Goal: Task Accomplishment & Management: Manage account settings

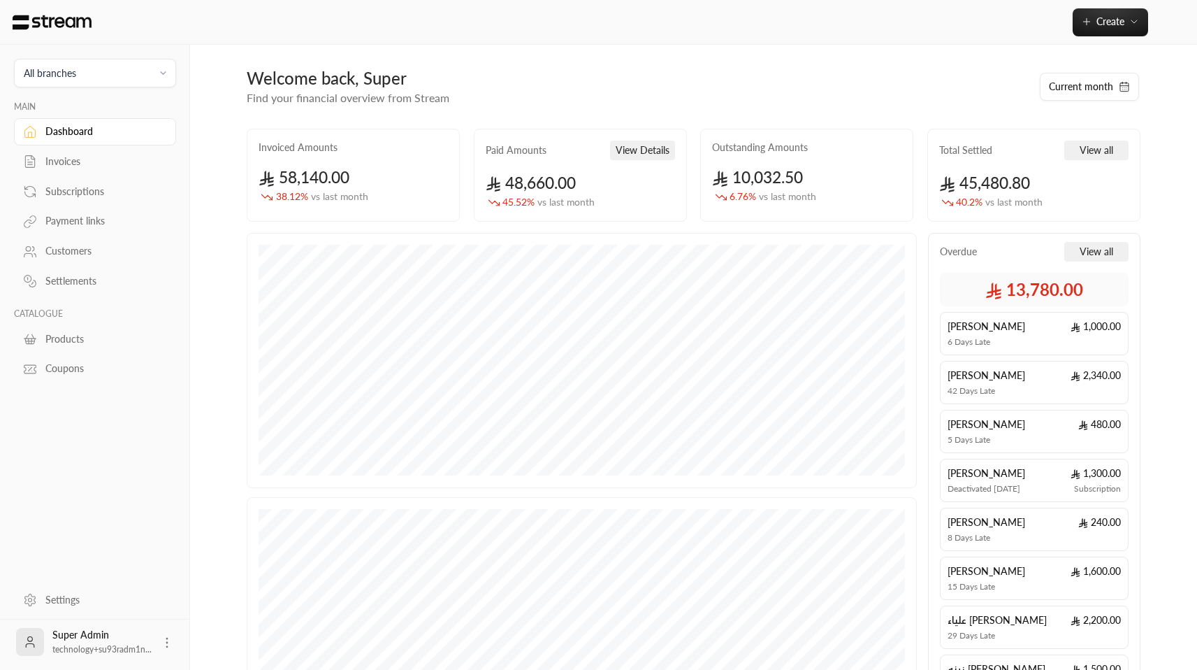
click at [41, 154] on link "Invoices" at bounding box center [95, 161] width 162 height 27
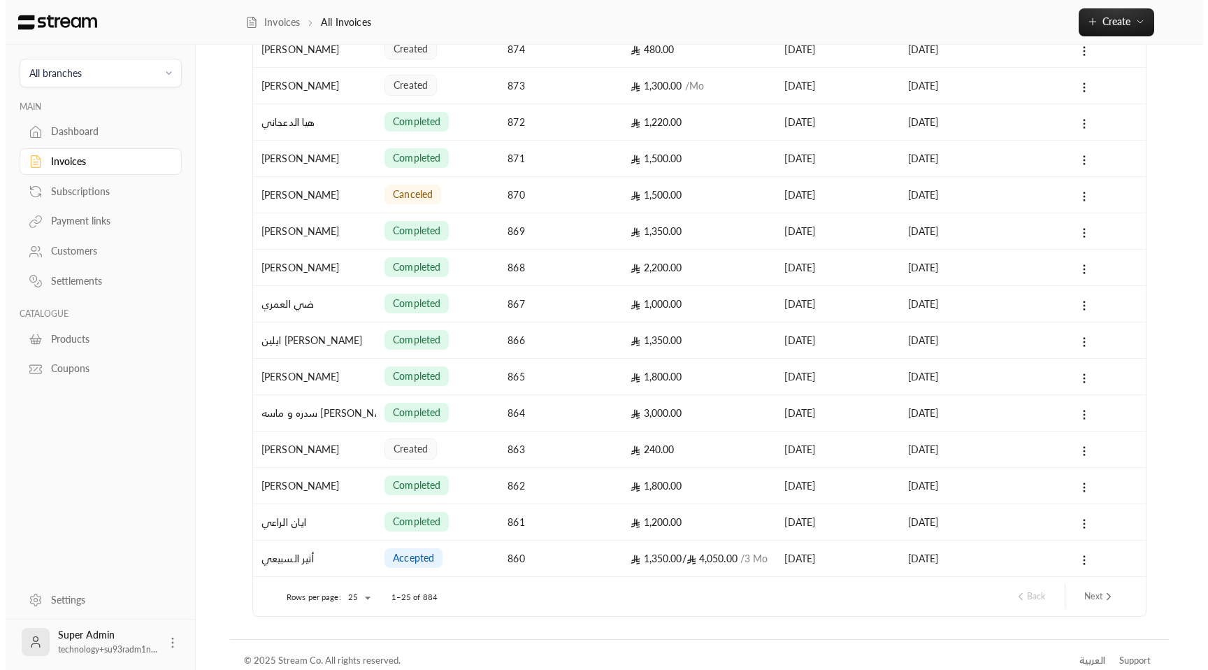
scroll to position [505, 0]
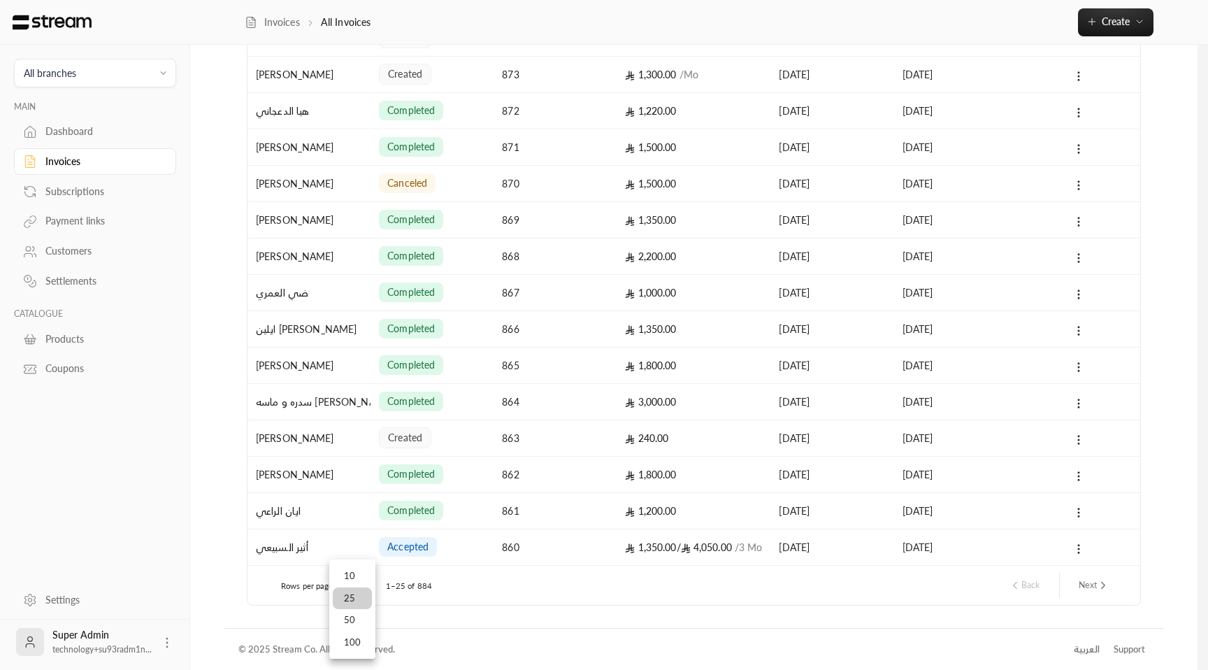
click at [352, 636] on li "100" at bounding box center [352, 642] width 39 height 22
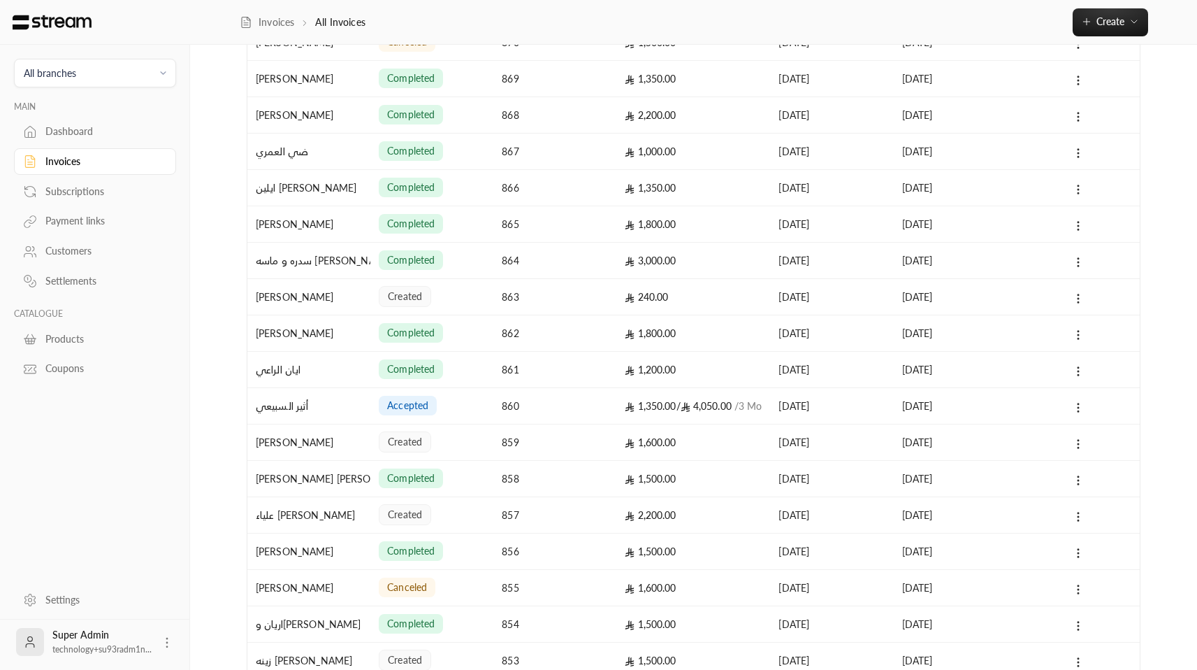
scroll to position [657, 0]
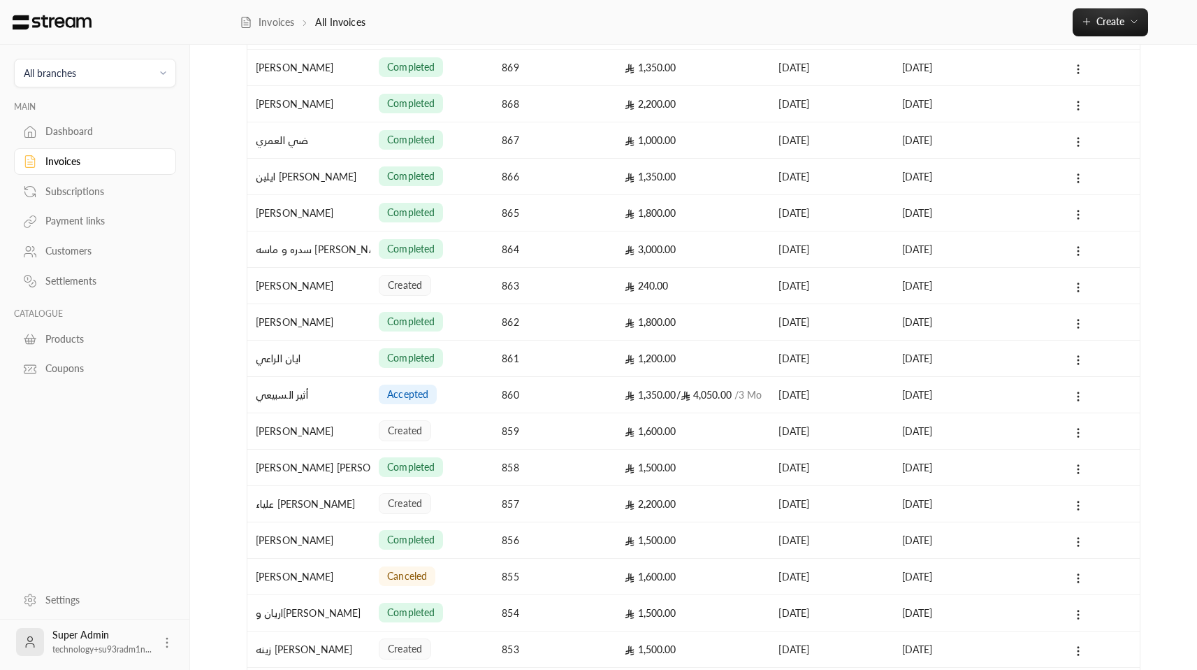
click at [470, 438] on div "created" at bounding box center [432, 431] width 106 height 36
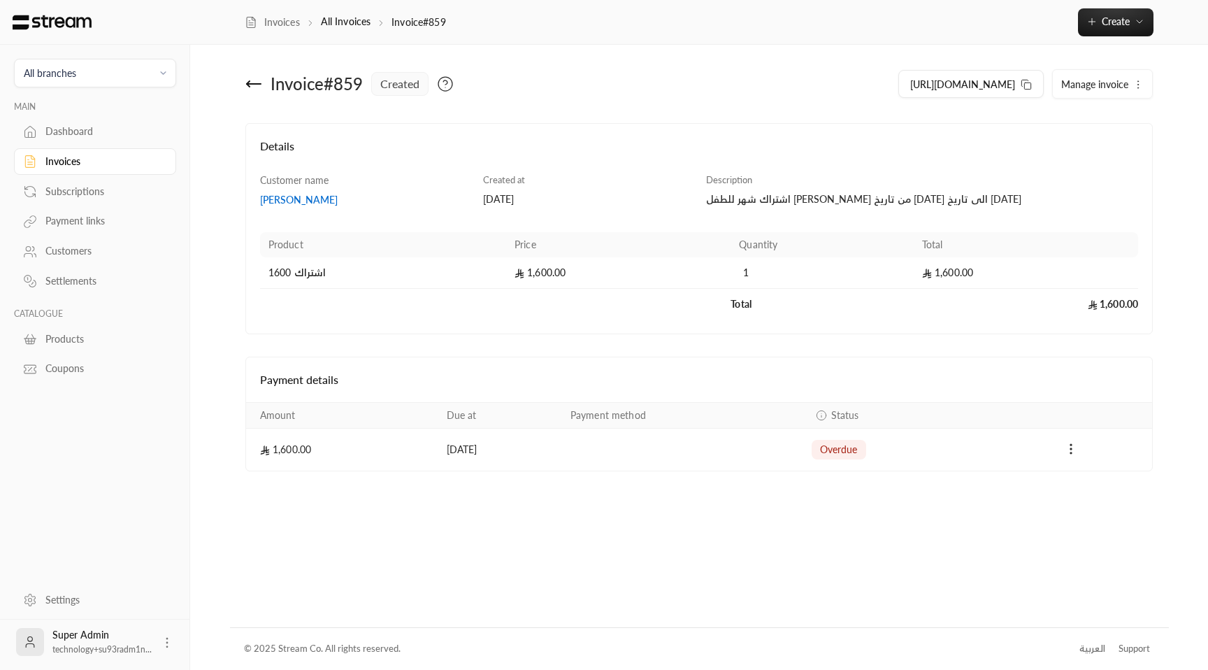
drag, startPoint x: 505, startPoint y: 203, endPoint x: 562, endPoint y: 208, distance: 57.6
click at [564, 205] on div "Created at [DATE]" at bounding box center [587, 190] width 223 height 34
drag, startPoint x: 430, startPoint y: 453, endPoint x: 518, endPoint y: 447, distance: 88.3
click at [518, 447] on td "[DATE]" at bounding box center [500, 449] width 124 height 42
click at [438, 451] on td "[DATE]" at bounding box center [500, 449] width 124 height 42
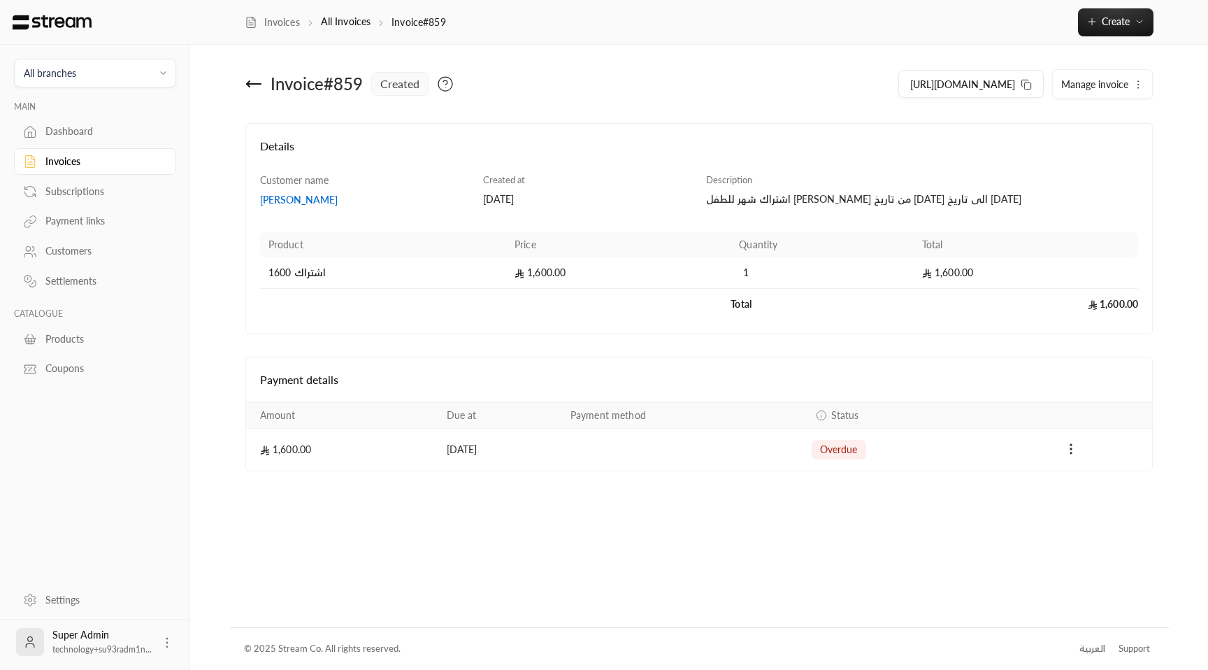
drag, startPoint x: 437, startPoint y: 450, endPoint x: 517, endPoint y: 453, distance: 80.4
click at [517, 453] on td "[DATE]" at bounding box center [500, 449] width 124 height 42
drag, startPoint x: 481, startPoint y: 191, endPoint x: 554, endPoint y: 204, distance: 73.9
click at [554, 204] on div "Created at [DATE]" at bounding box center [587, 190] width 223 height 34
click at [248, 80] on icon at bounding box center [253, 83] width 17 height 17
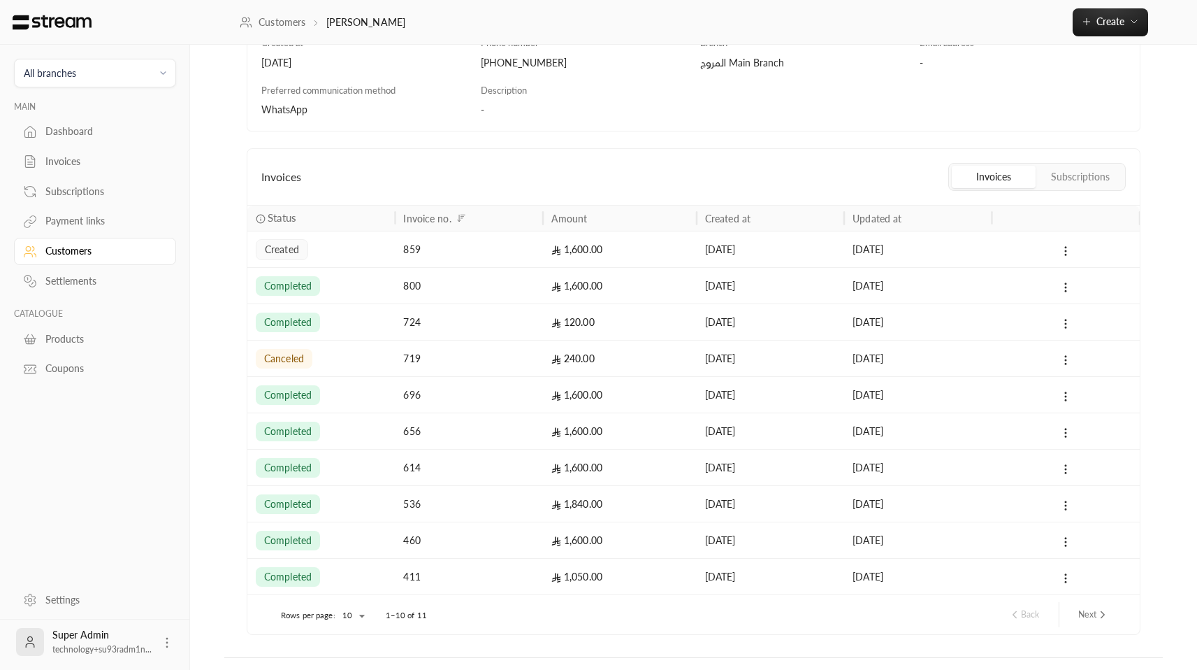
scroll to position [226, 0]
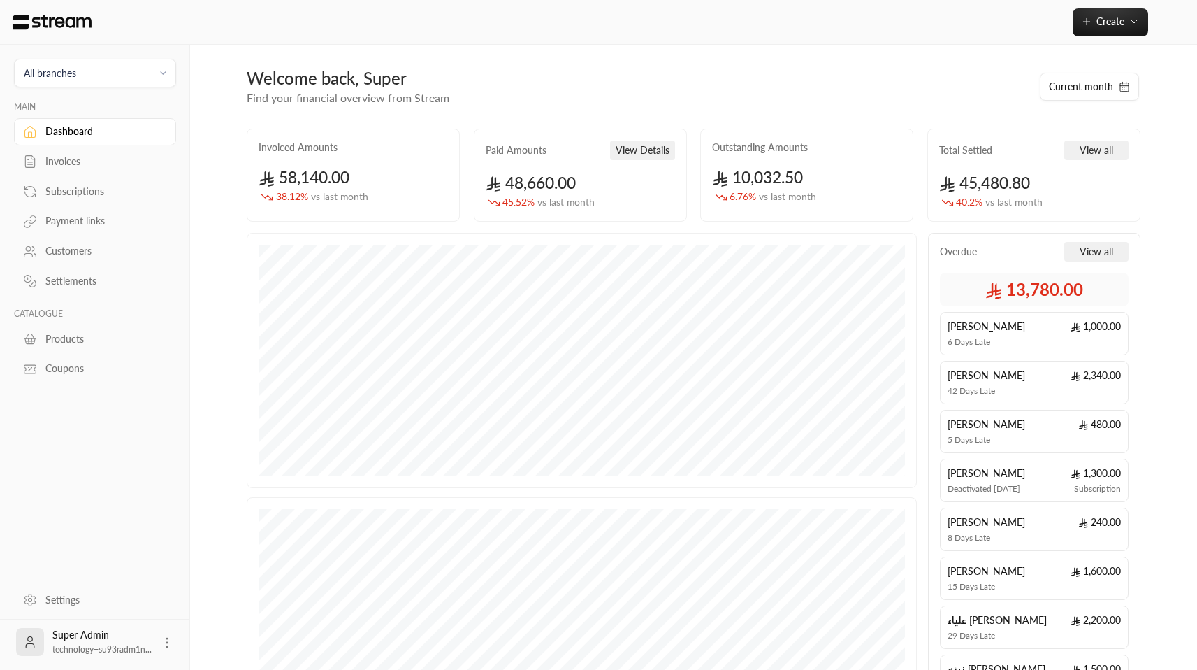
click at [165, 642] on icon at bounding box center [167, 642] width 14 height 14
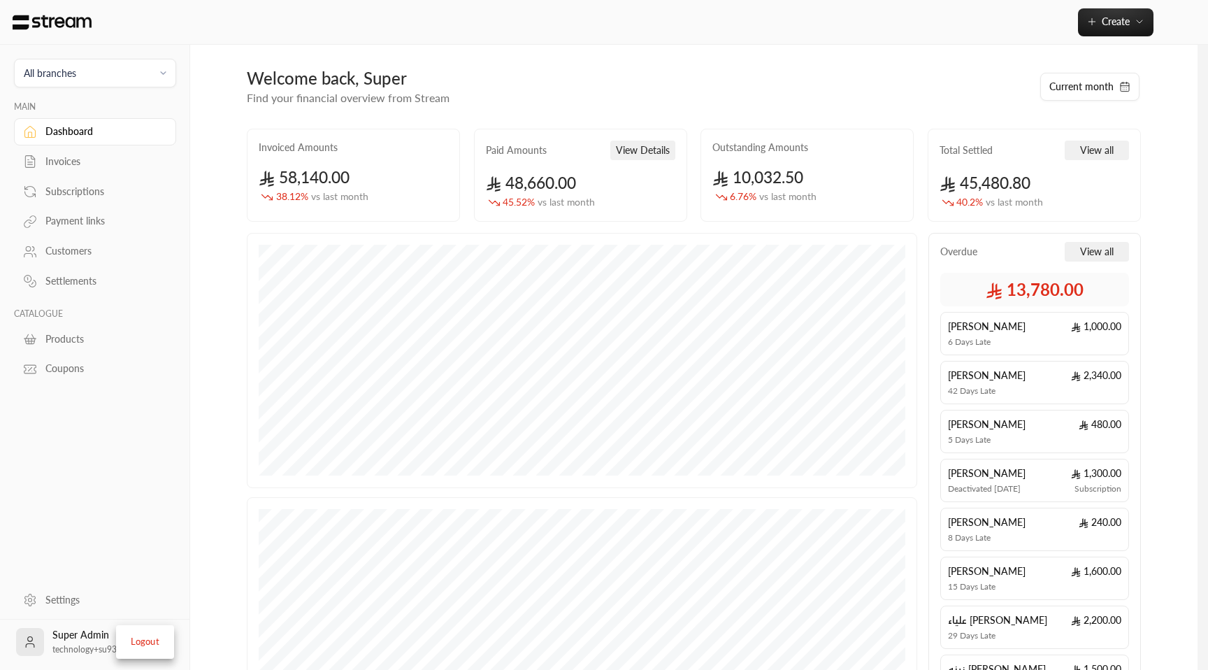
click at [161, 642] on li "Logout" at bounding box center [145, 641] width 51 height 22
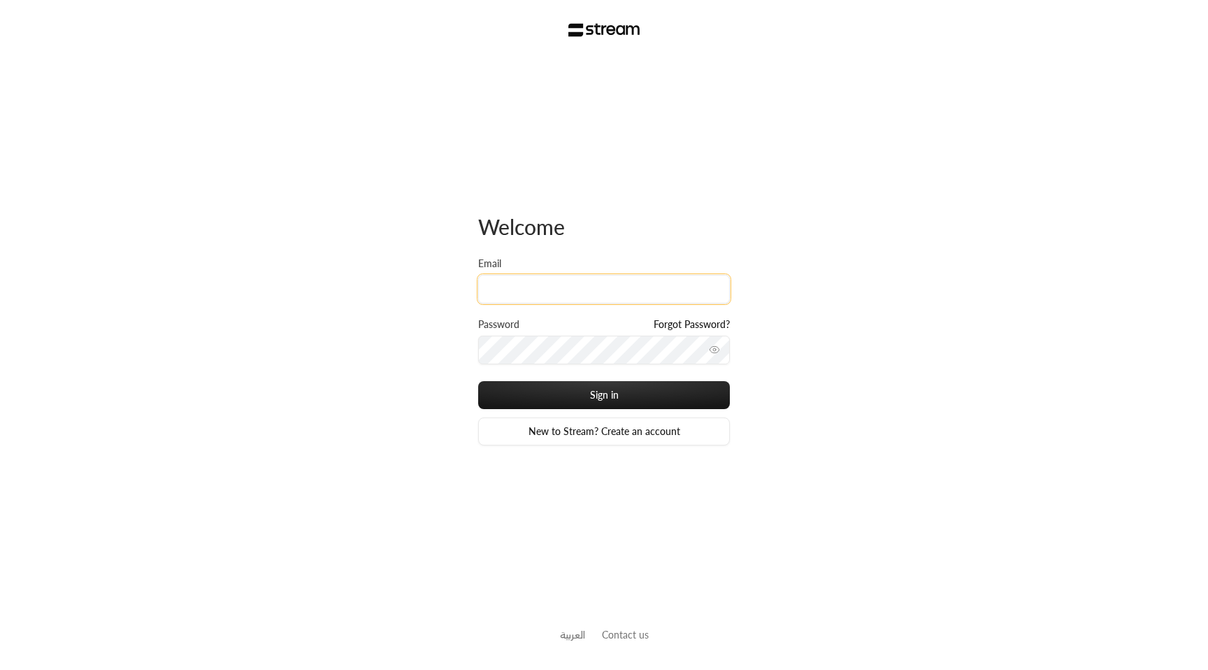
type input "[EMAIL_ADDRESS][DOMAIN_NAME]"
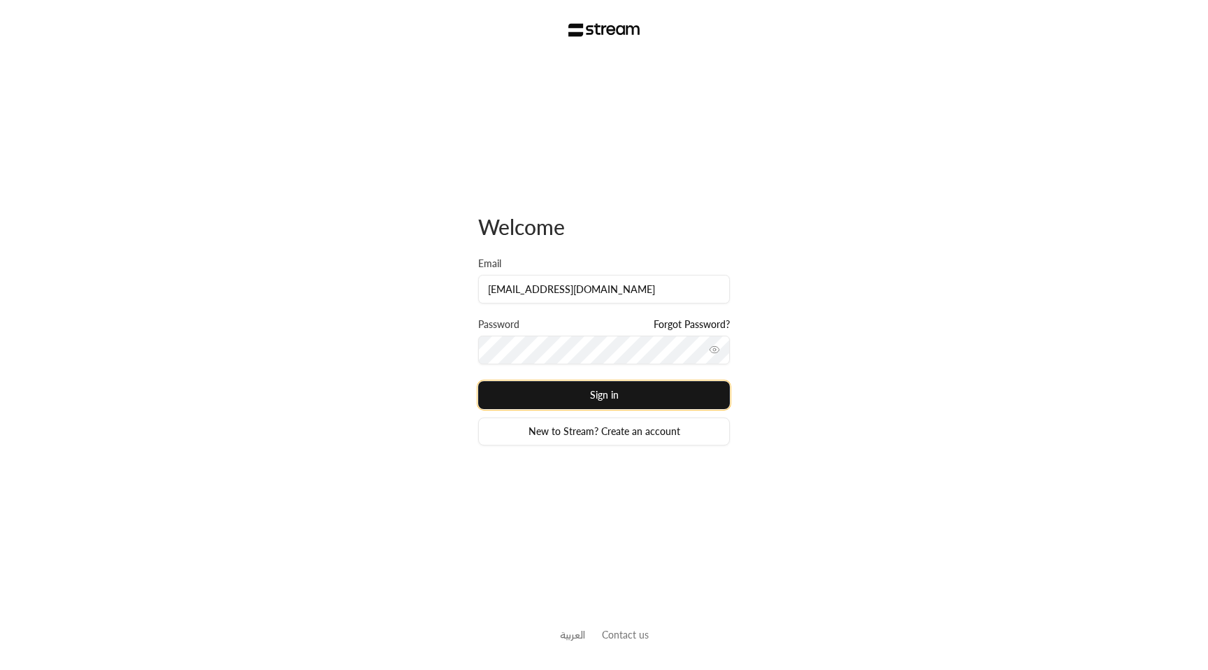
click at [628, 396] on button "Sign in" at bounding box center [604, 395] width 252 height 28
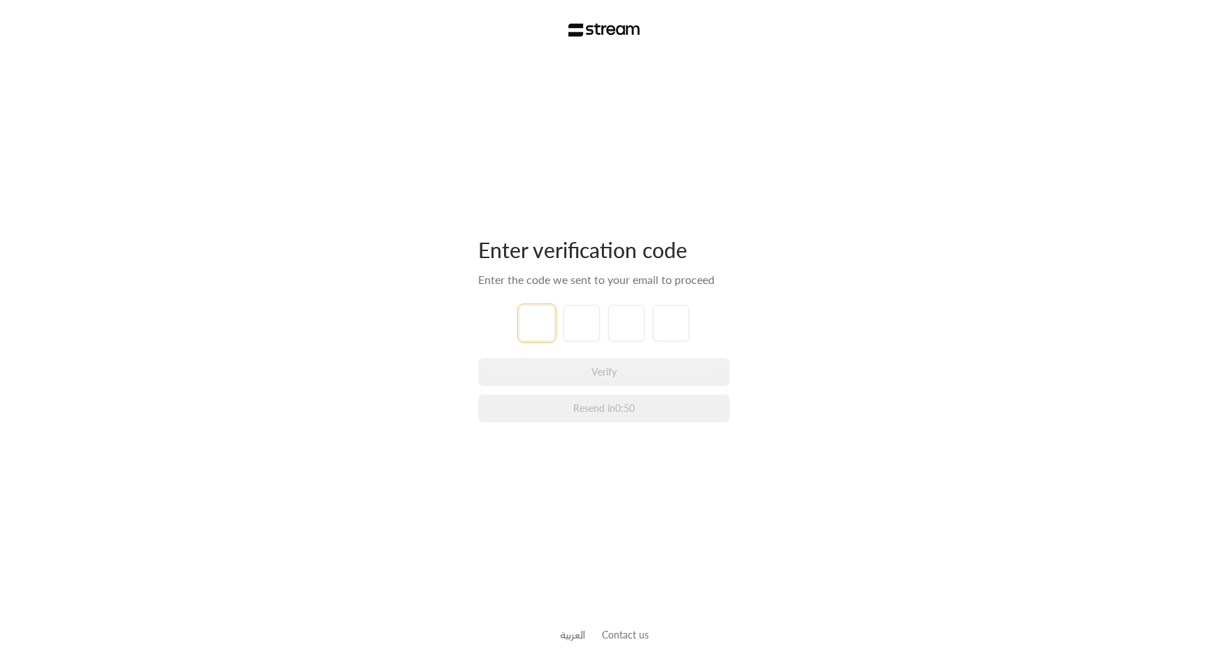
paste input "8"
type input "8"
type input "1"
type input "7"
type input "1"
